Goal: Book appointment/travel/reservation

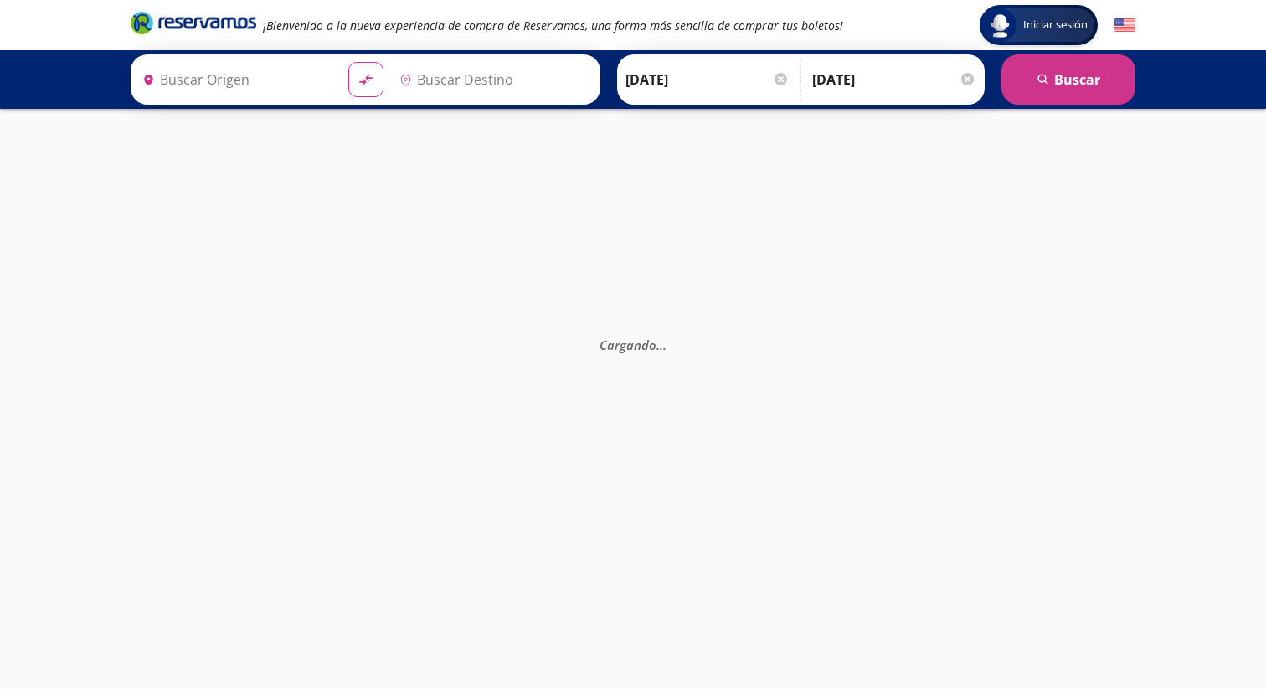
type input "[GEOGRAPHIC_DATA], [GEOGRAPHIC_DATA]"
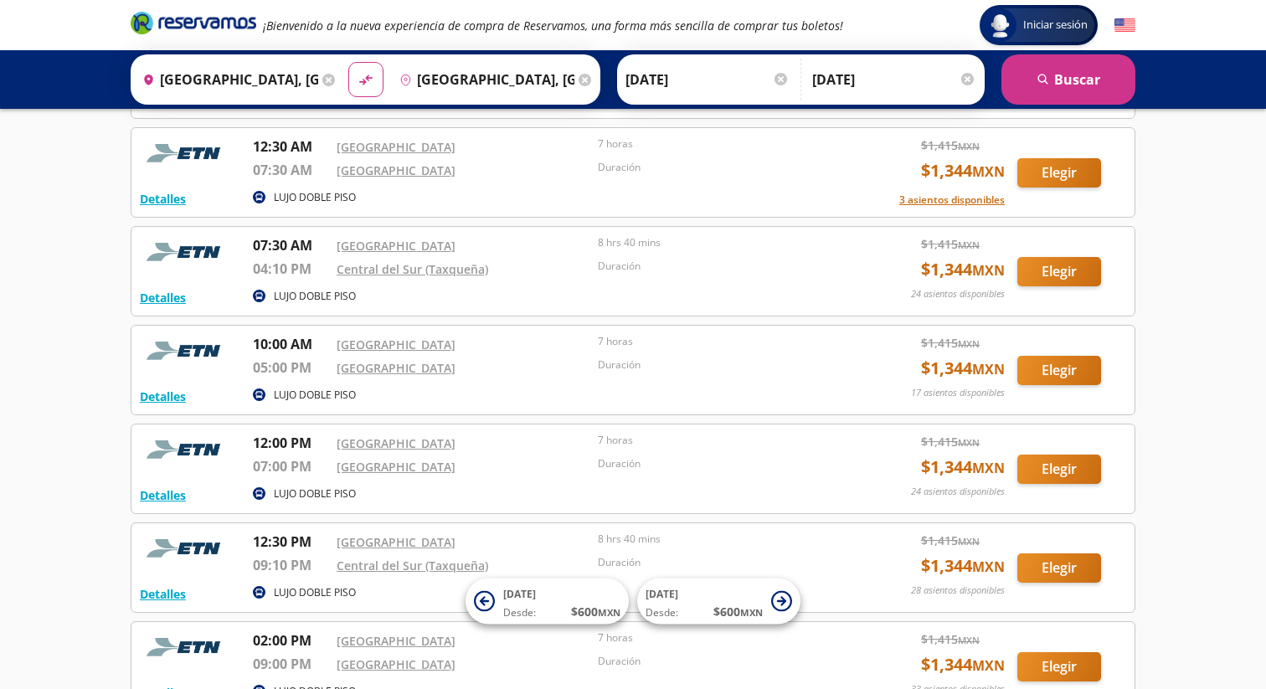
scroll to position [204, 0]
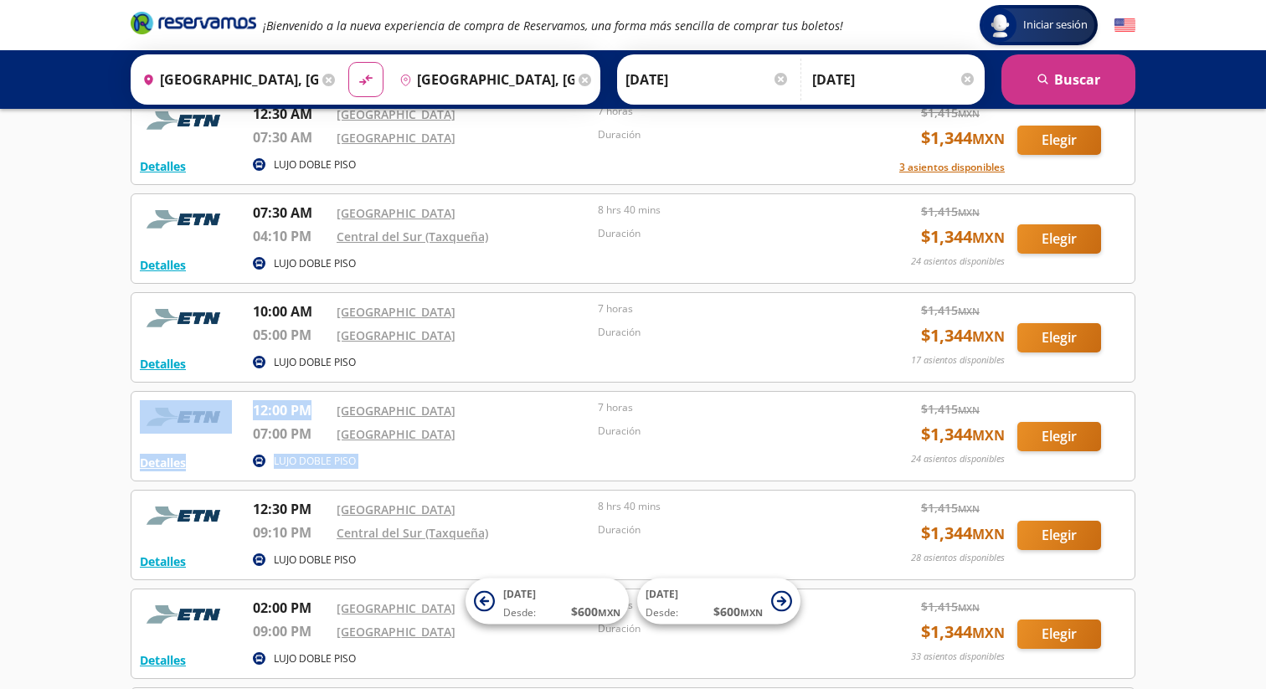
drag, startPoint x: 241, startPoint y: 408, endPoint x: 312, endPoint y: 415, distance: 71.6
click at [312, 415] on div "Detalles LUJO DOBLE PISO 12:00 PM [GEOGRAPHIC_DATA] 07:00 PM [GEOGRAPHIC_DATA] …" at bounding box center [633, 436] width 986 height 72
click at [212, 415] on img at bounding box center [186, 416] width 92 height 33
click at [150, 460] on button "Detalles" at bounding box center [163, 463] width 46 height 18
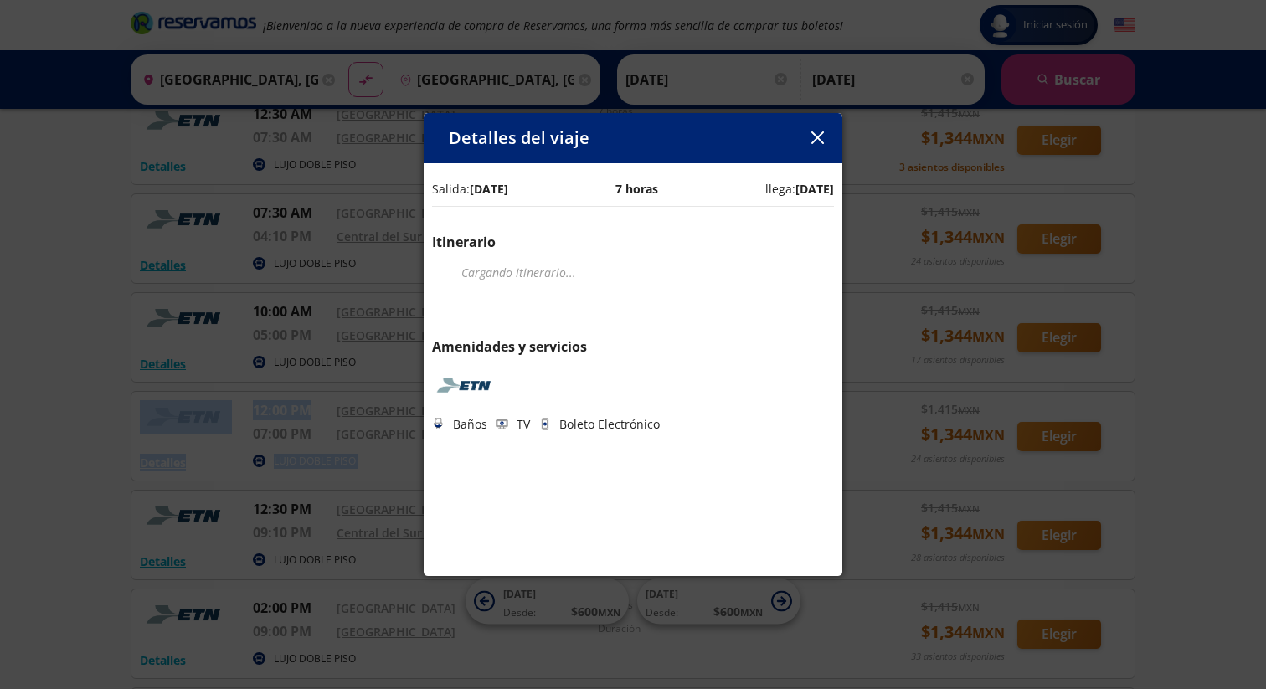
click at [816, 142] on icon "button" at bounding box center [817, 137] width 13 height 13
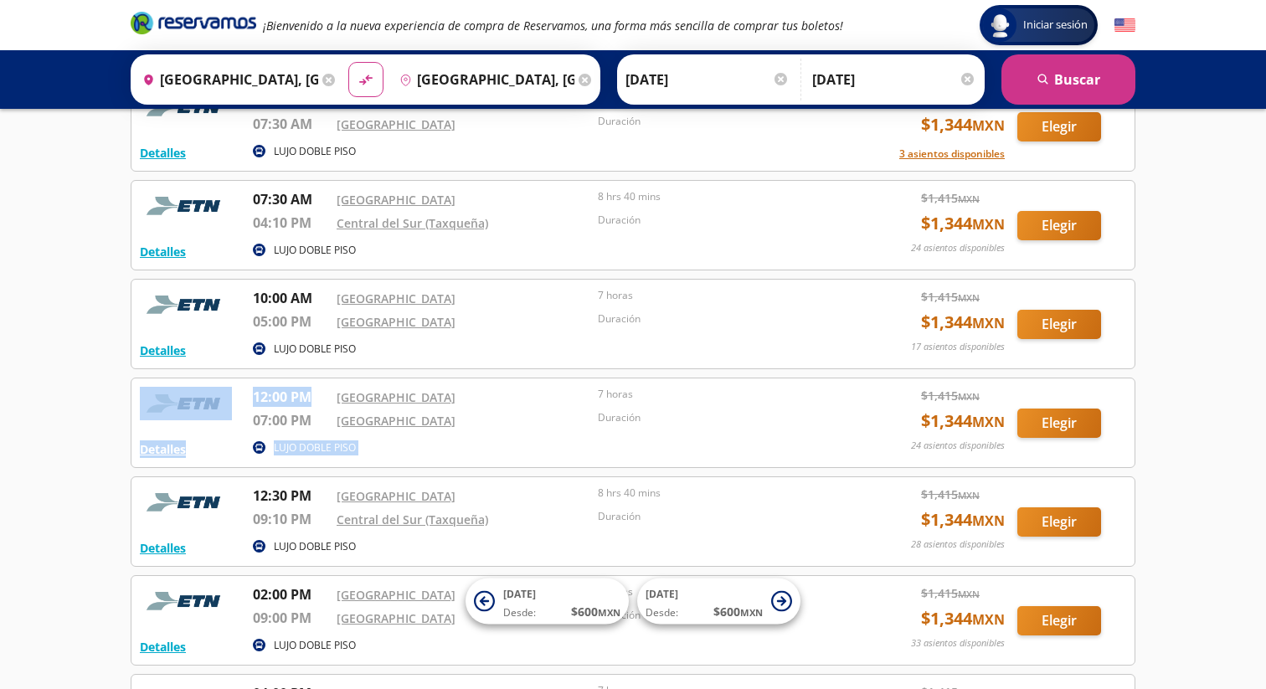
scroll to position [221, 0]
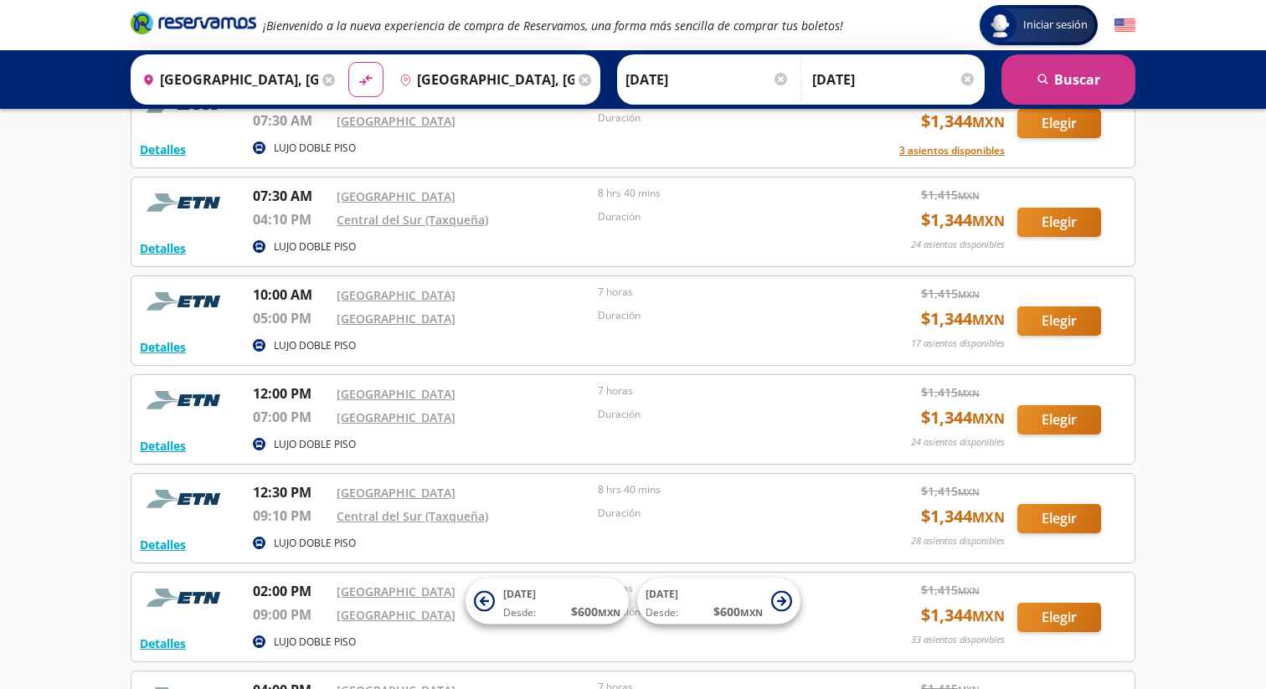
click at [466, 429] on div "[GEOGRAPHIC_DATA]" at bounding box center [463, 420] width 253 height 26
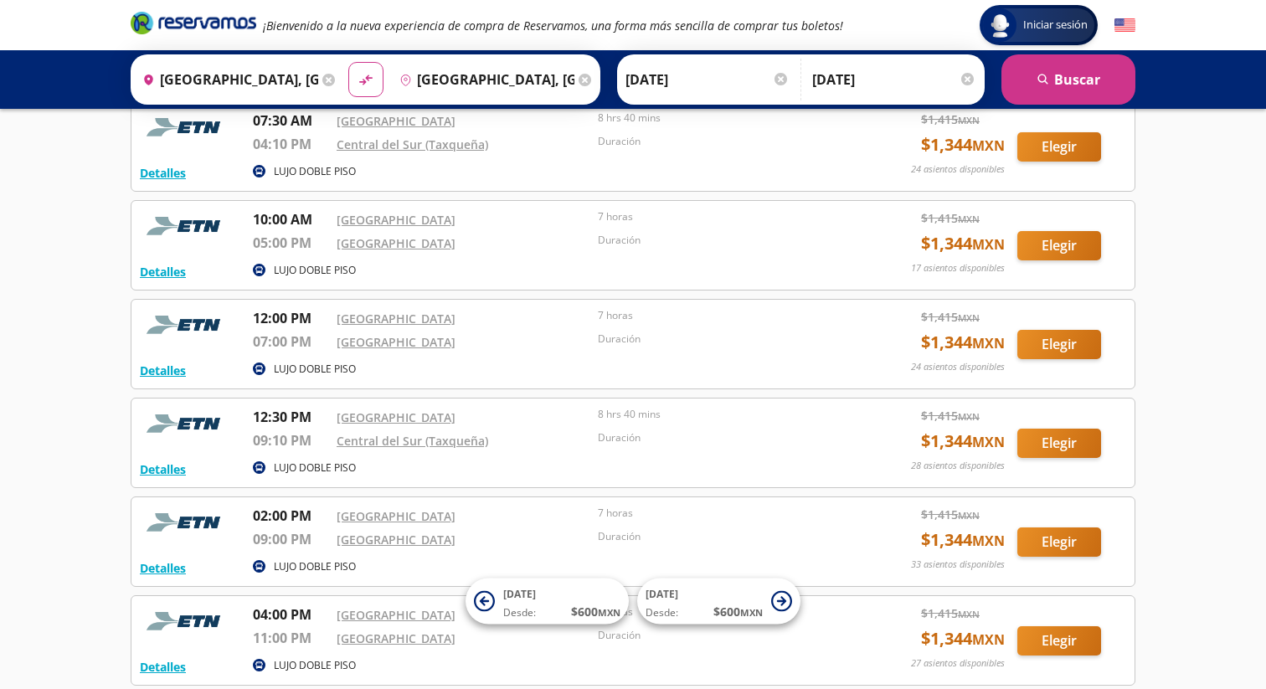
scroll to position [279, 0]
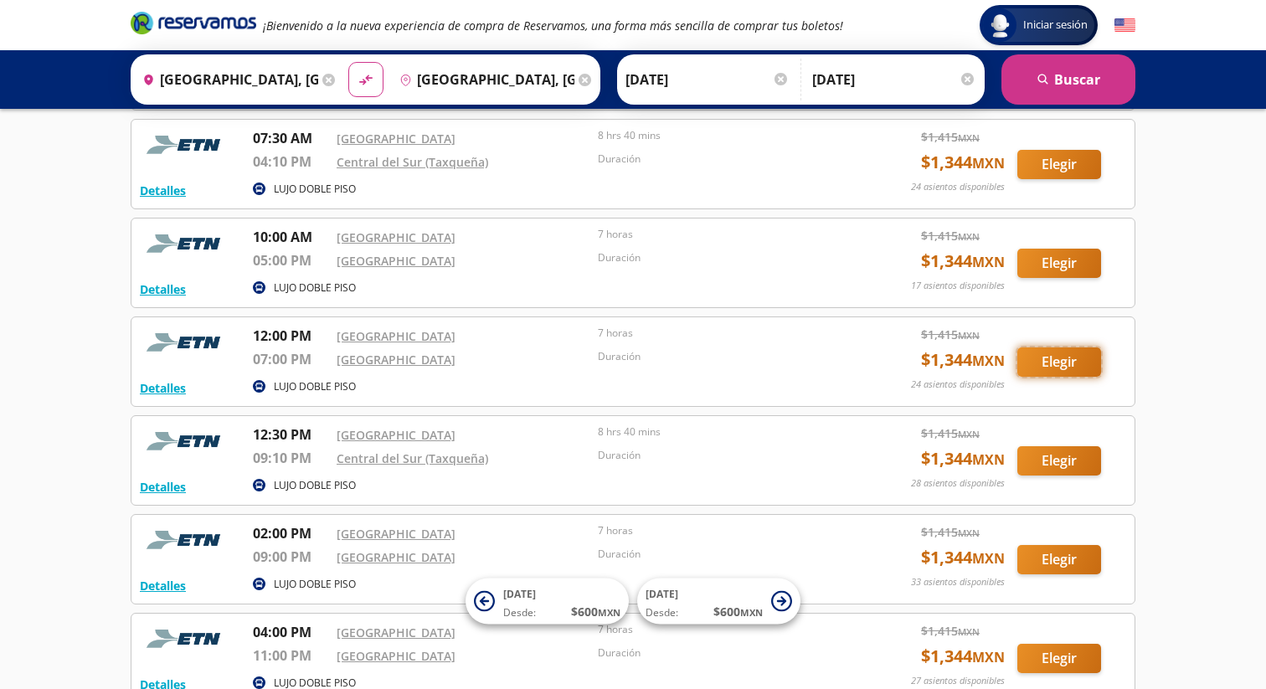
click at [1081, 358] on button "Elegir" at bounding box center [1059, 362] width 84 height 29
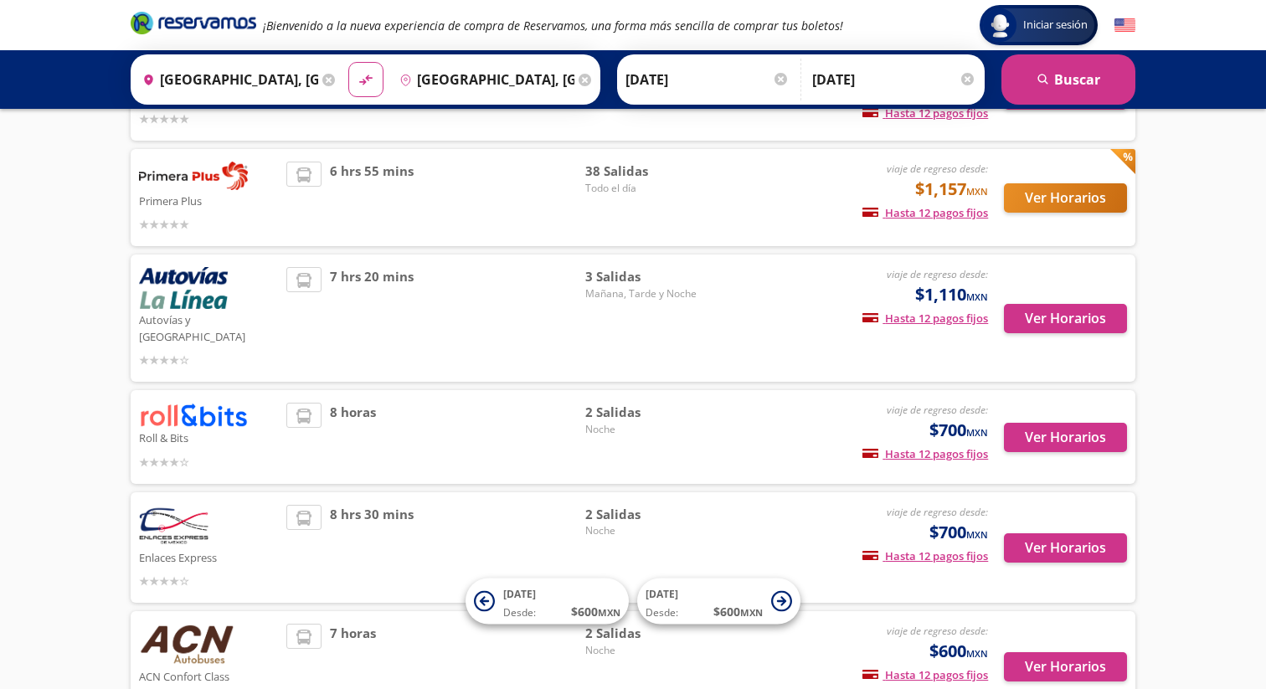
click at [89, 349] on div "Iniciar sesión Iniciar sesión ¡Bienvenido a la nueva experiencia de compra de R…" at bounding box center [633, 288] width 1266 height 1135
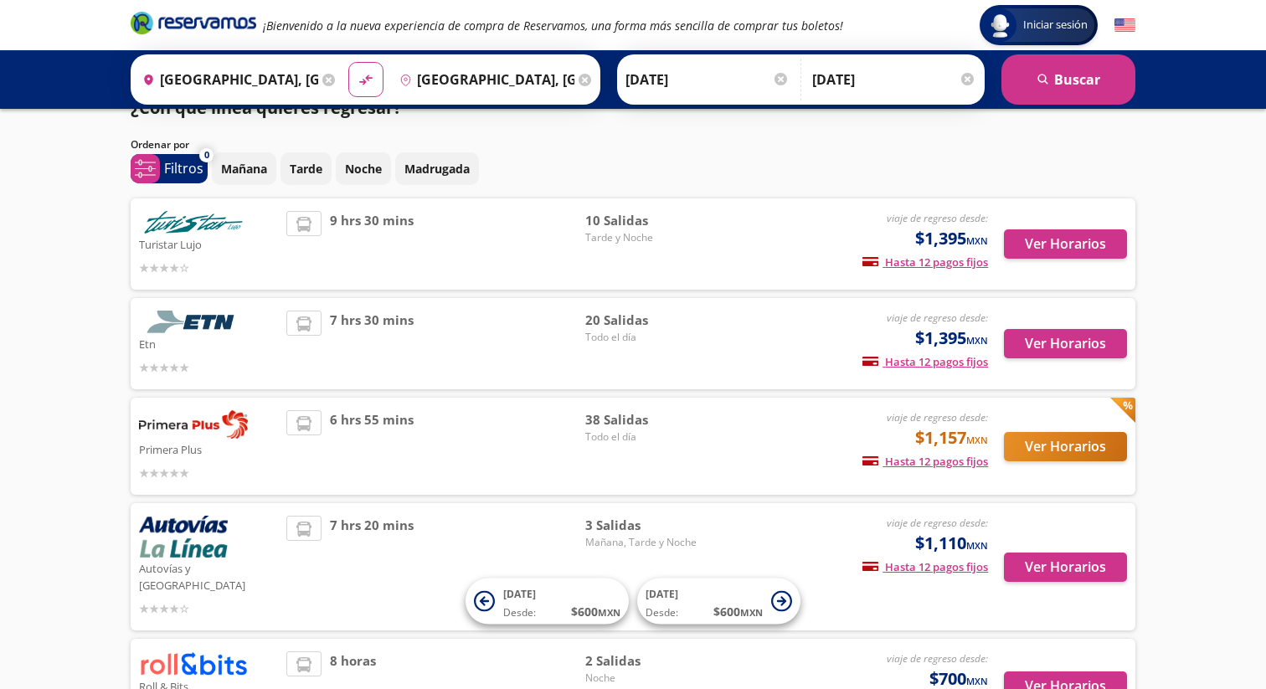
scroll to position [44, 0]
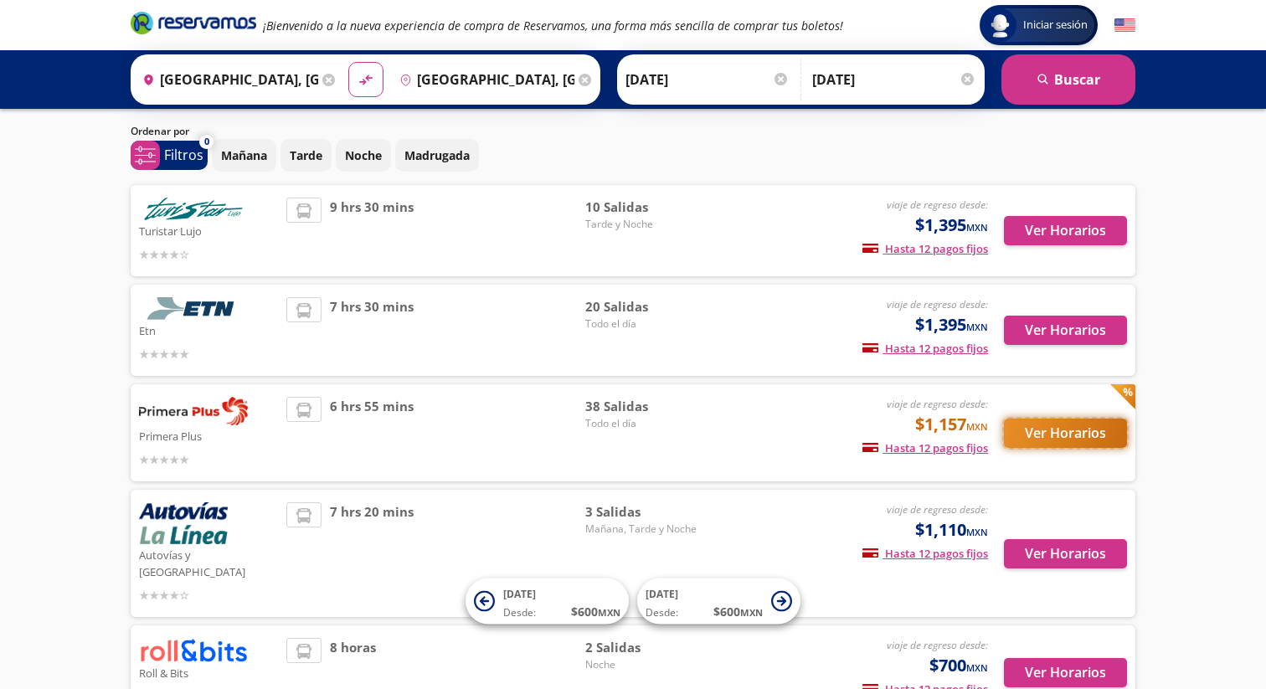
click at [1035, 429] on button "Ver Horarios" at bounding box center [1065, 433] width 123 height 29
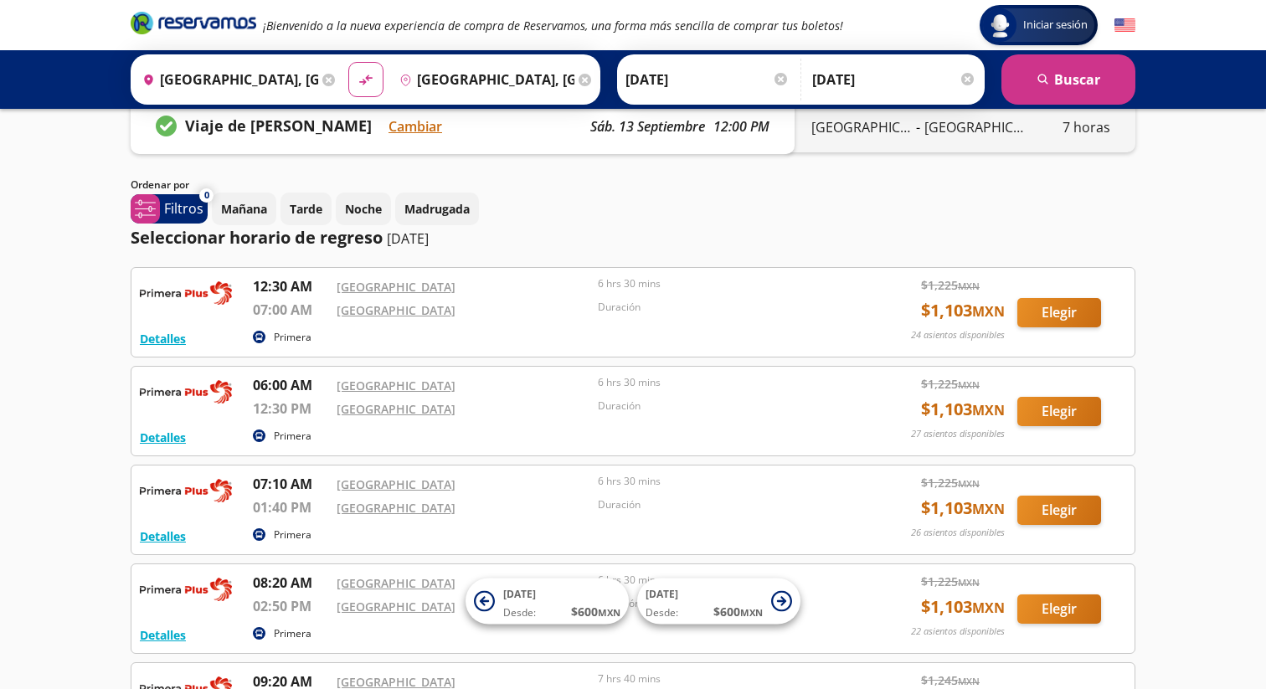
scroll to position [38, 0]
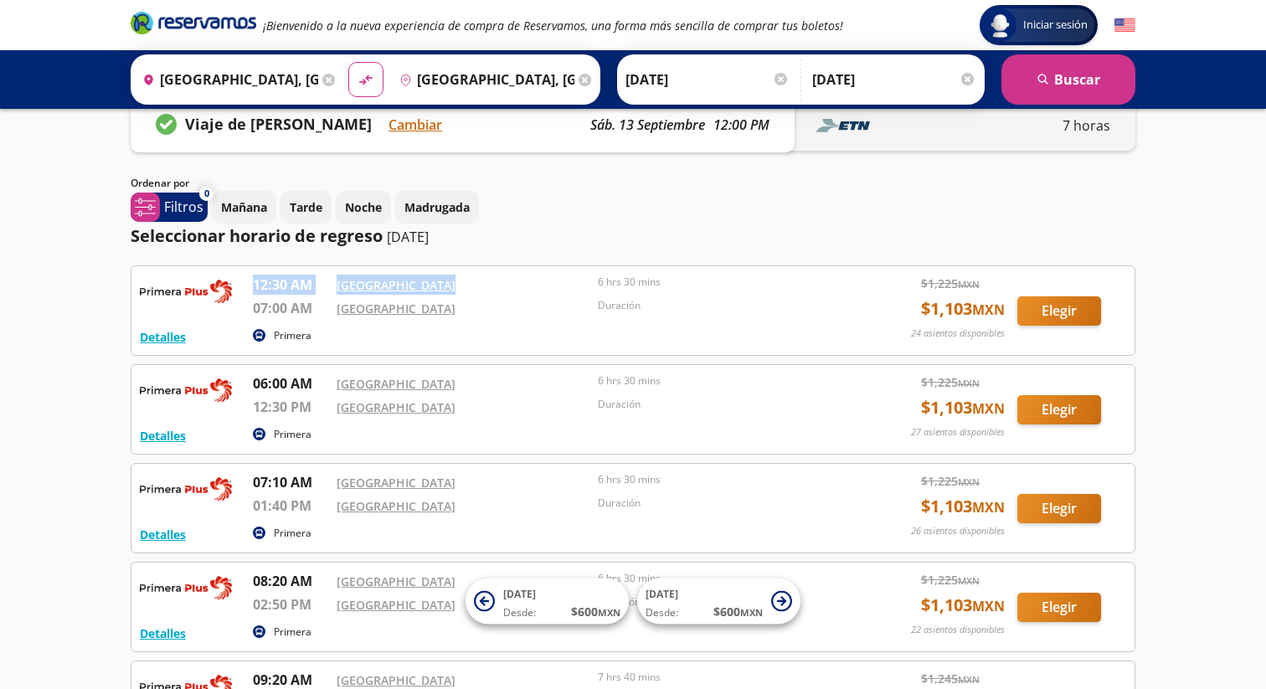
drag, startPoint x: 252, startPoint y: 283, endPoint x: 485, endPoint y: 296, distance: 233.1
click at [485, 296] on div "Detalles Primera 12:30 AM [GEOGRAPHIC_DATA] 07:00 AM Central Nueva 6 hrs 30 min…" at bounding box center [633, 311] width 986 height 72
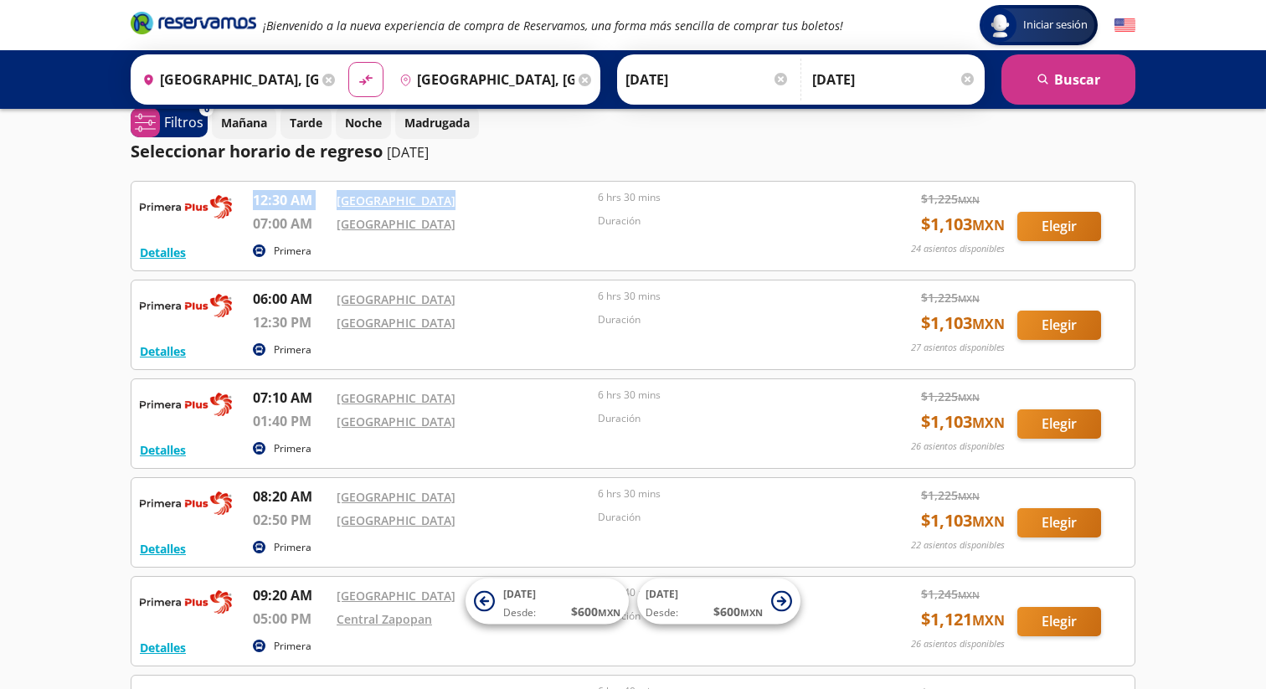
scroll to position [0, 0]
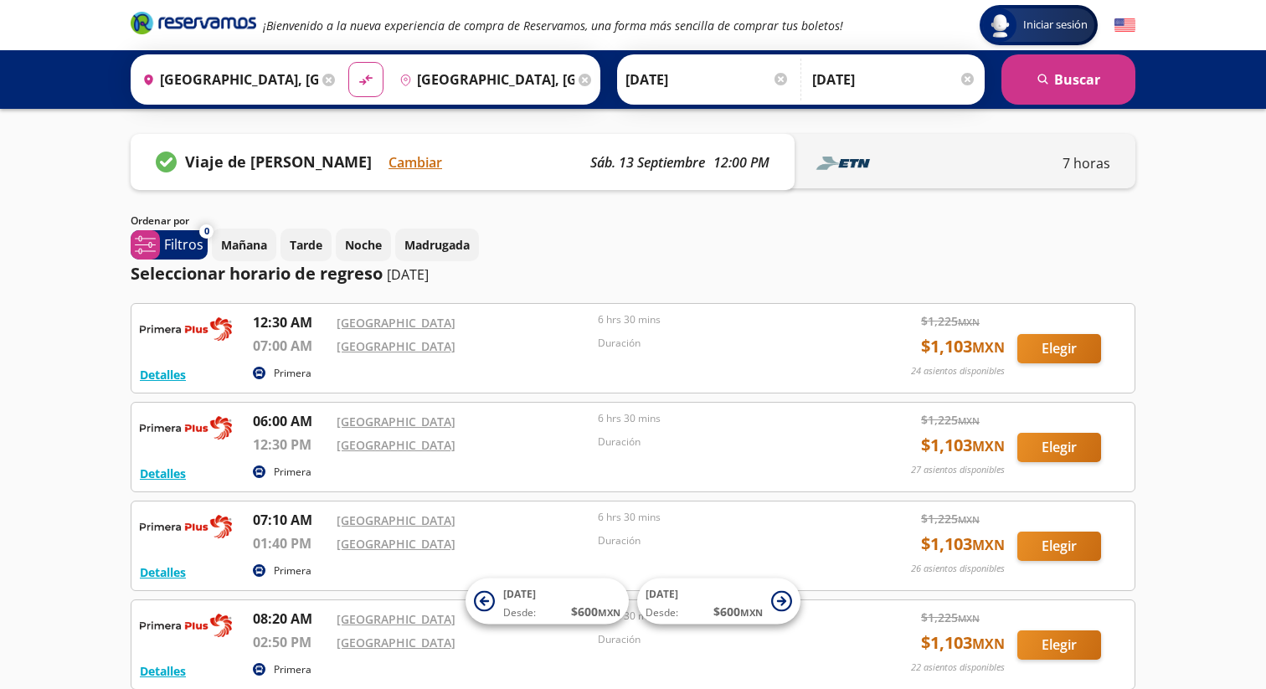
click at [495, 319] on div "[GEOGRAPHIC_DATA]" at bounding box center [463, 322] width 253 height 20
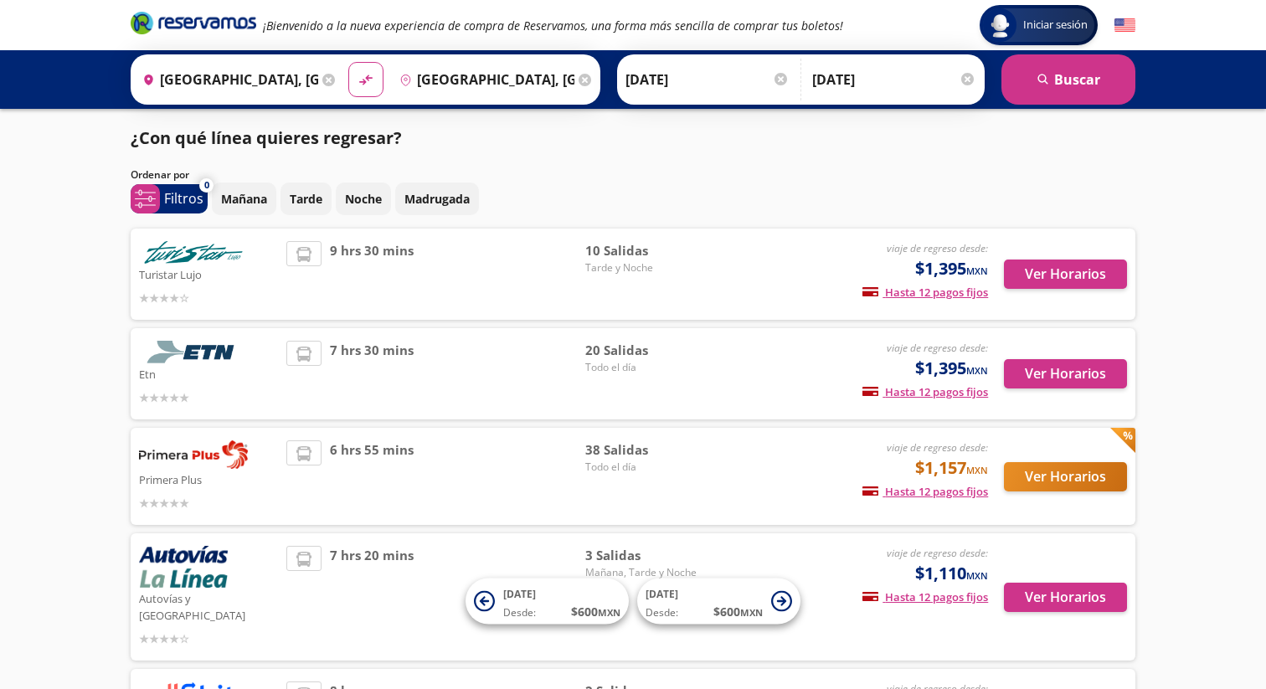
scroll to position [44, 0]
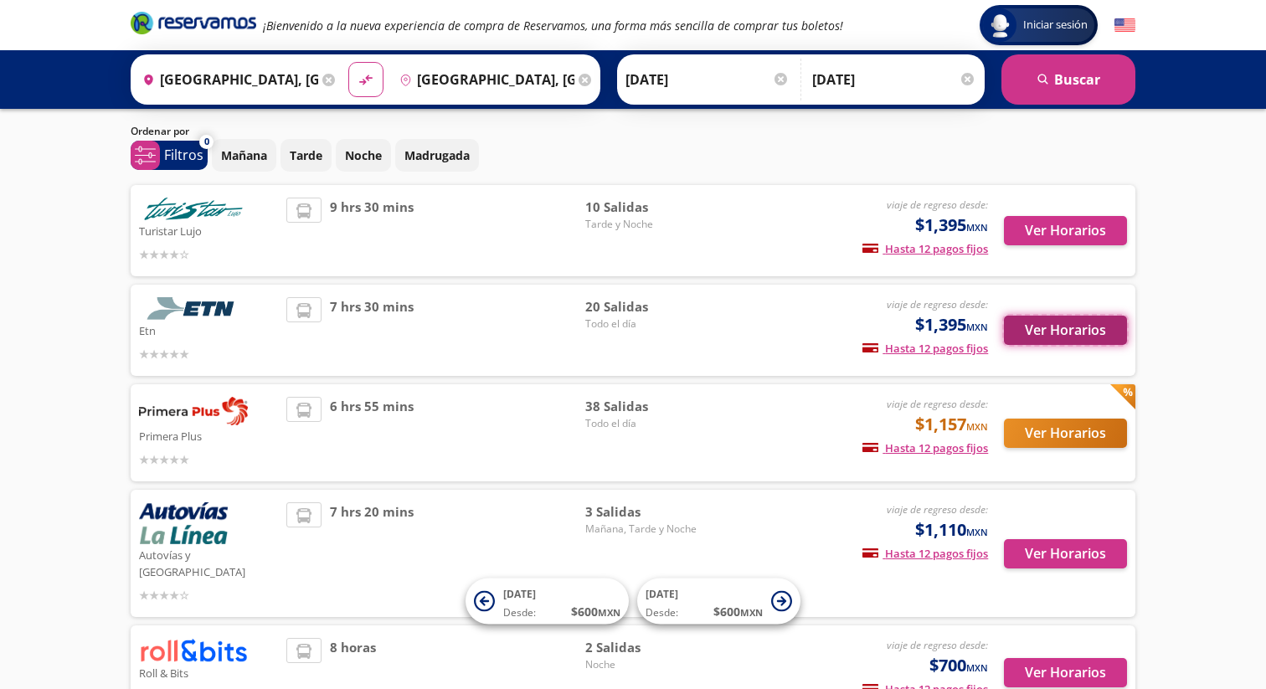
click at [1061, 326] on button "Ver Horarios" at bounding box center [1065, 330] width 123 height 29
